Goal: Transaction & Acquisition: Purchase product/service

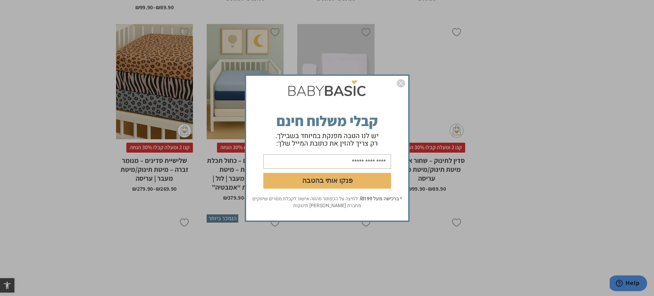
scroll to position [1292, 0]
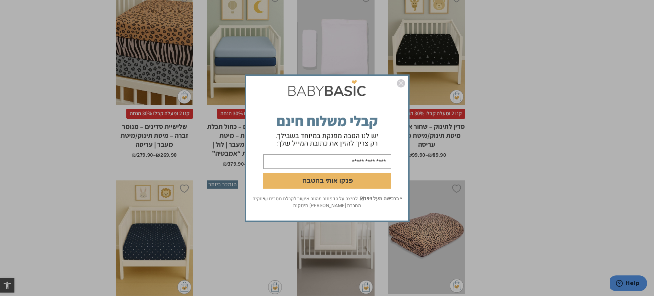
click at [400, 87] on img "סגור" at bounding box center [401, 83] width 8 height 8
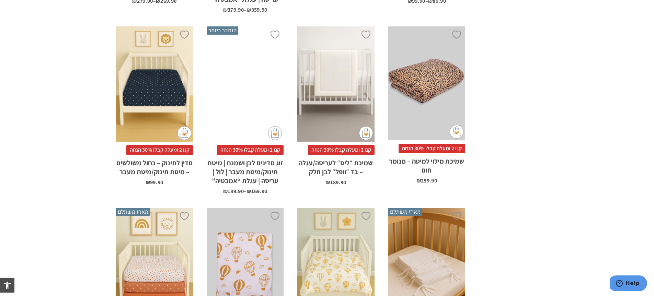
scroll to position [1474, 0]
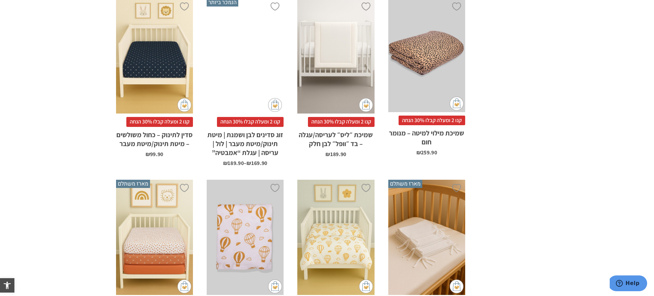
click at [237, 205] on div "x הוספה לסל" at bounding box center [245, 238] width 77 height 116
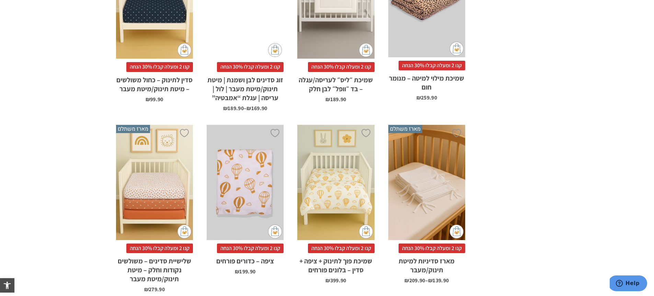
scroll to position [1676, 0]
